Goal: Navigation & Orientation: Find specific page/section

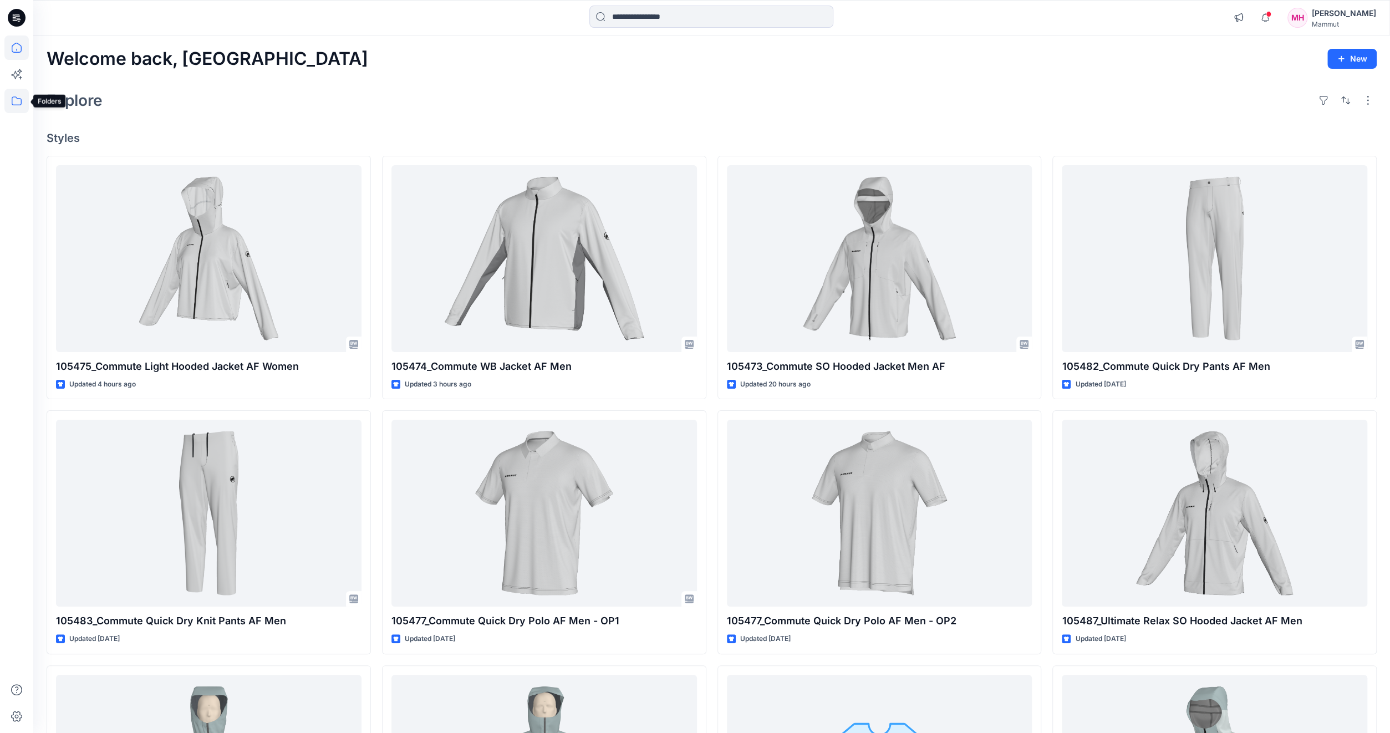
click at [23, 98] on icon at bounding box center [16, 101] width 24 height 24
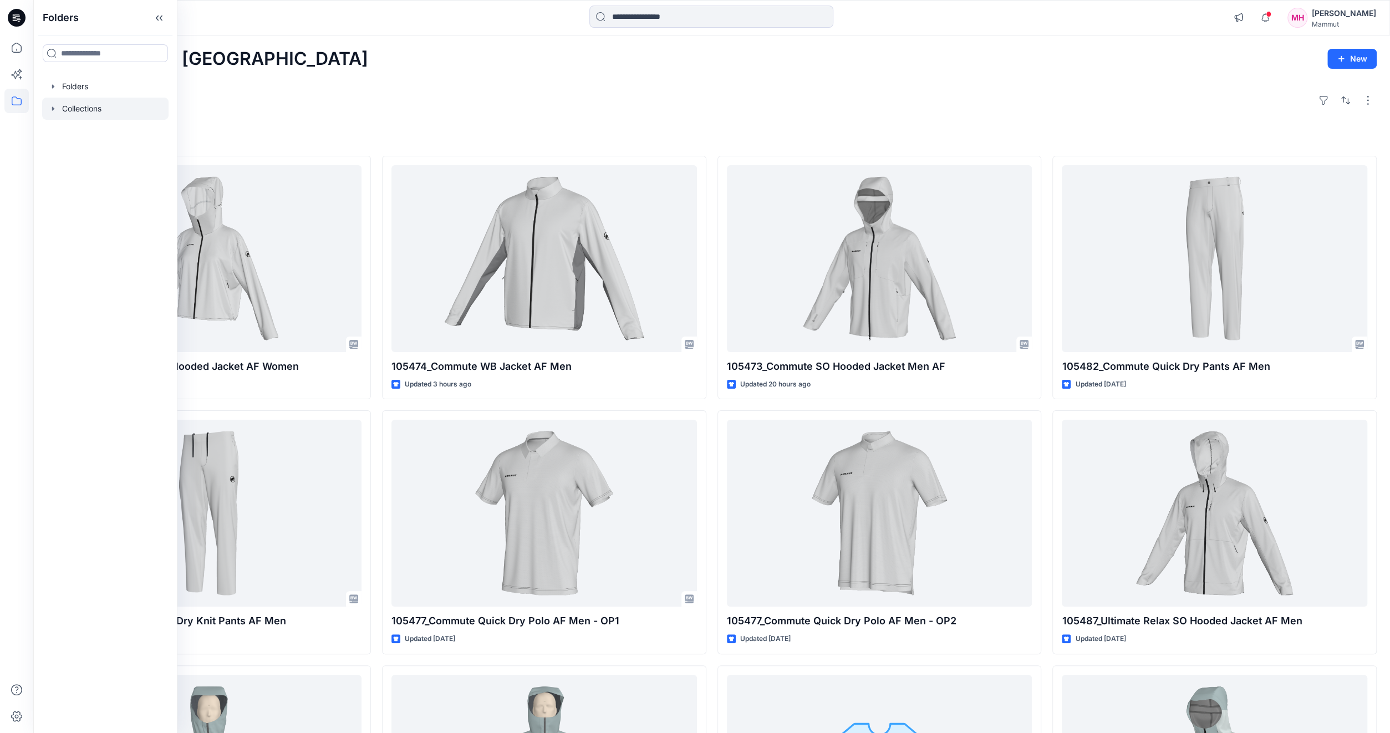
click at [81, 105] on div at bounding box center [105, 109] width 126 height 22
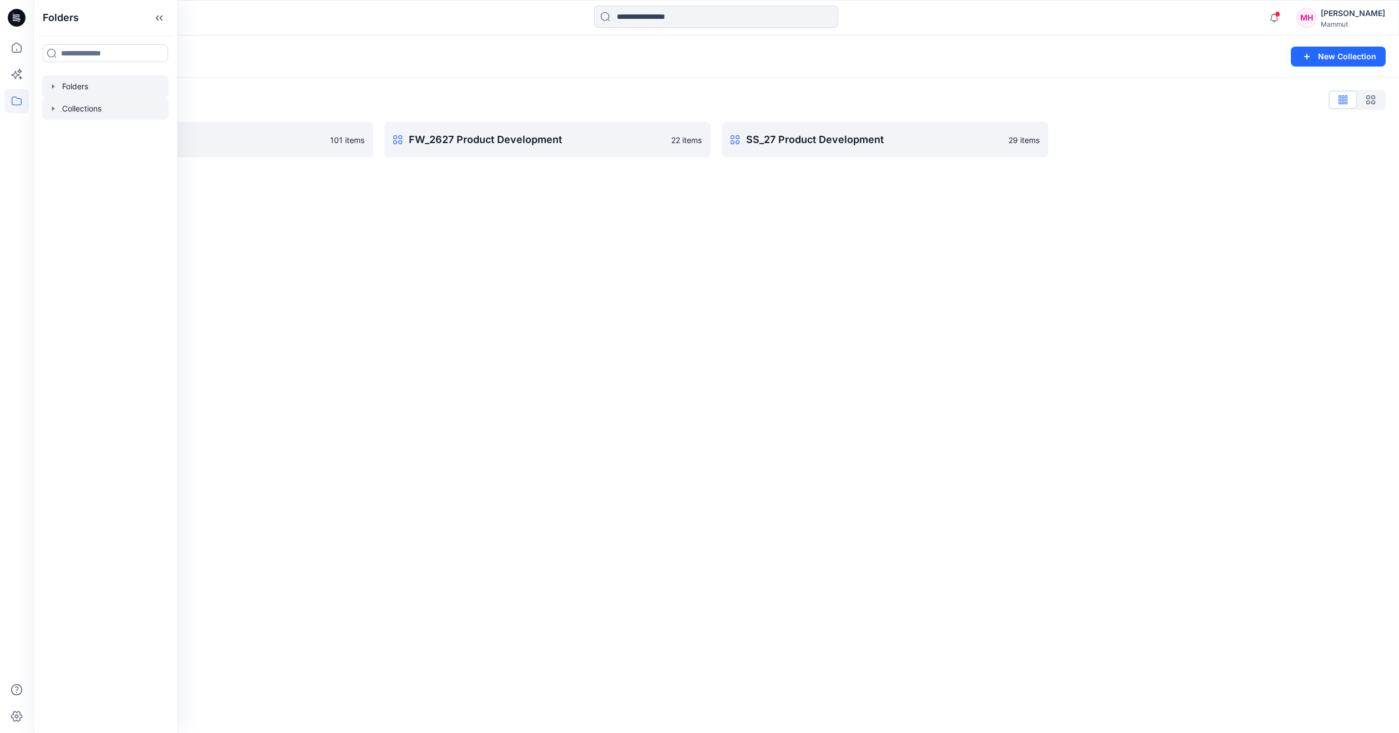
click at [82, 88] on div at bounding box center [105, 86] width 126 height 22
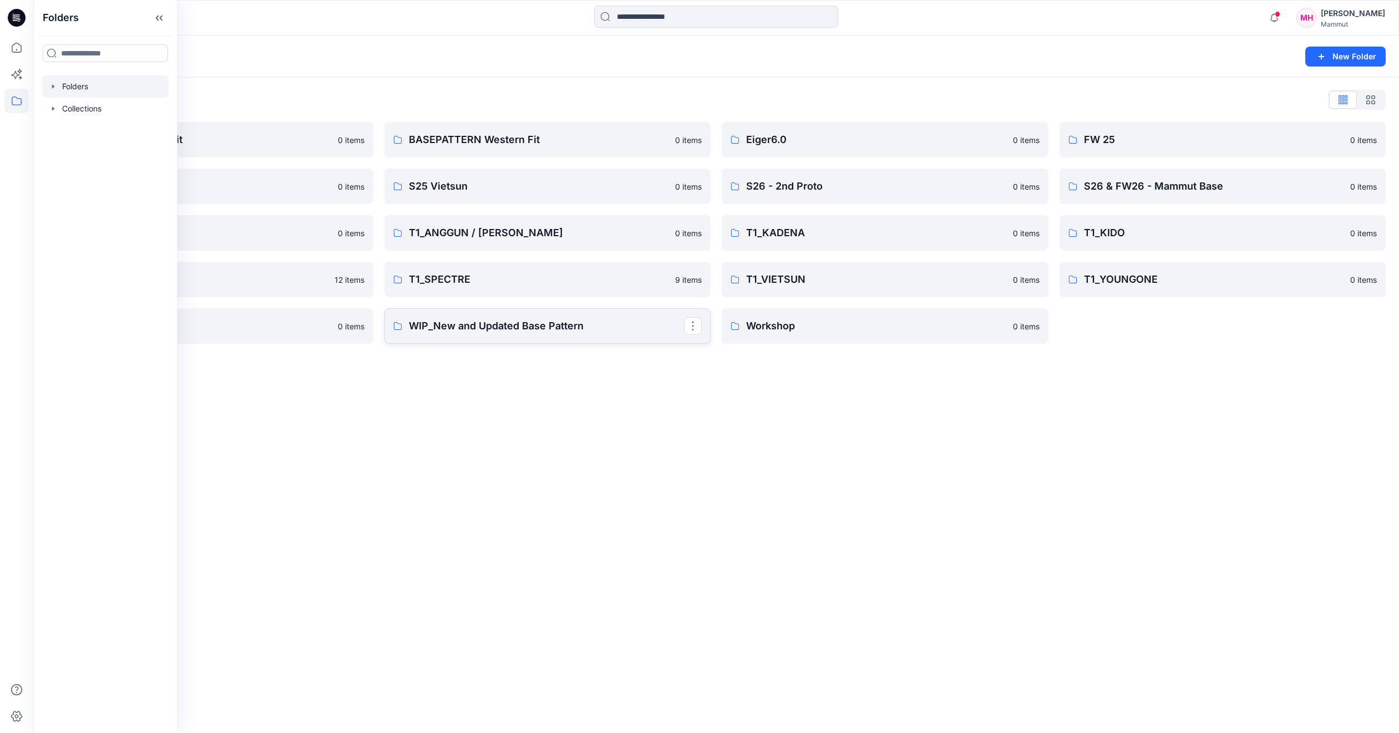
click at [471, 328] on p "WIP_New and Updated Base Pattern" at bounding box center [547, 326] width 276 height 16
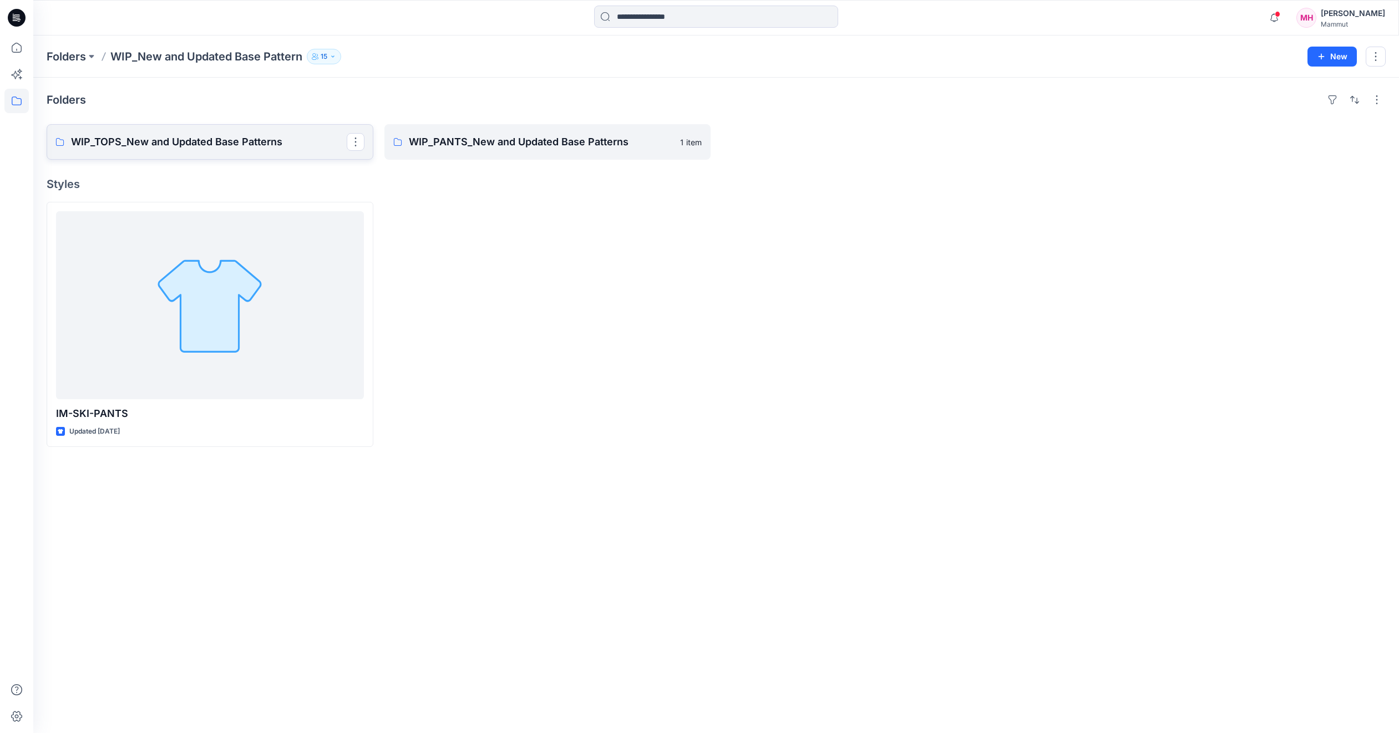
click at [159, 140] on p "WIP_TOPS_New and Updated Base Patterns" at bounding box center [209, 142] width 276 height 16
